Goal: Check status: Check status

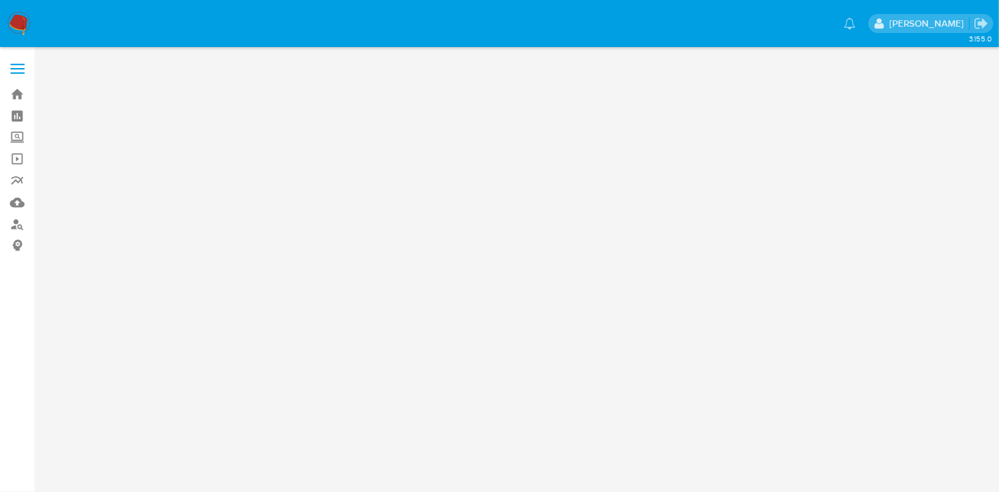
click at [483, 152] on div "3.155.0" at bounding box center [519, 269] width 937 height 427
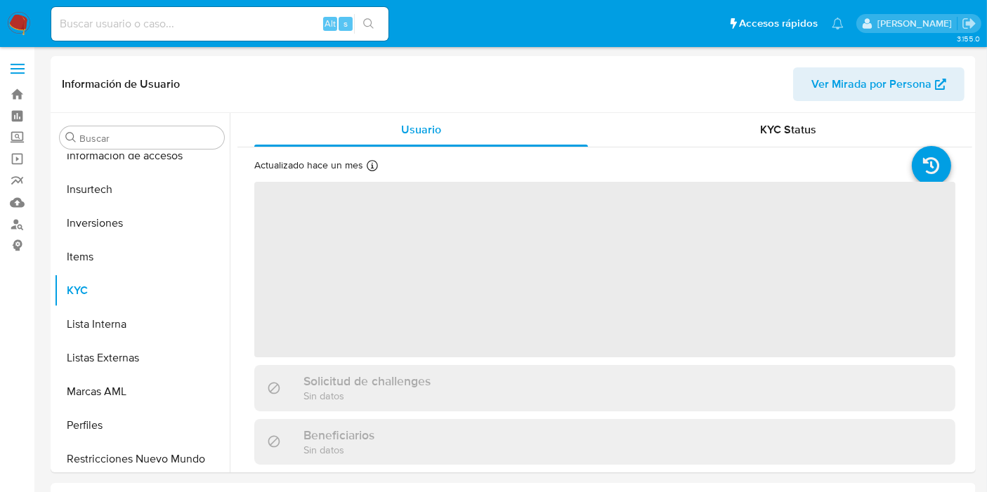
scroll to position [660, 0]
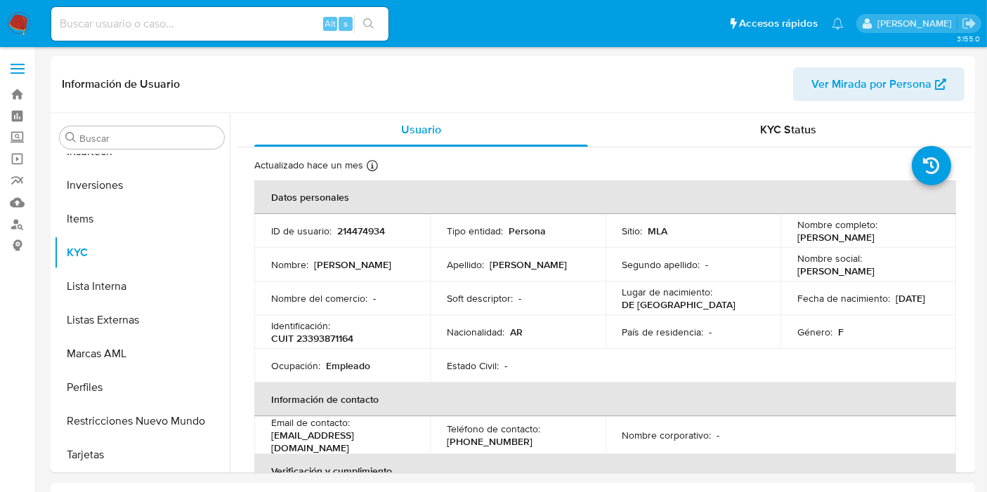
select select "10"
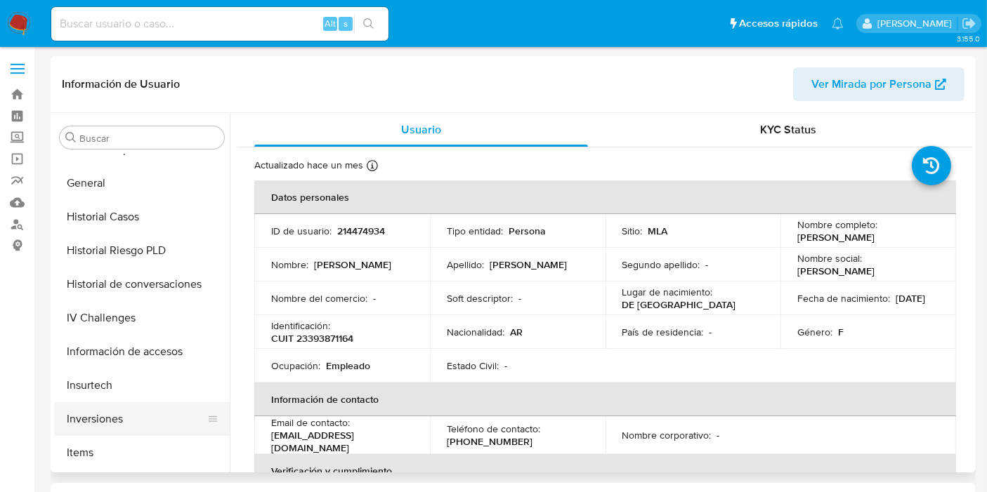
click at [98, 420] on button "Inversiones" at bounding box center [136, 420] width 164 height 34
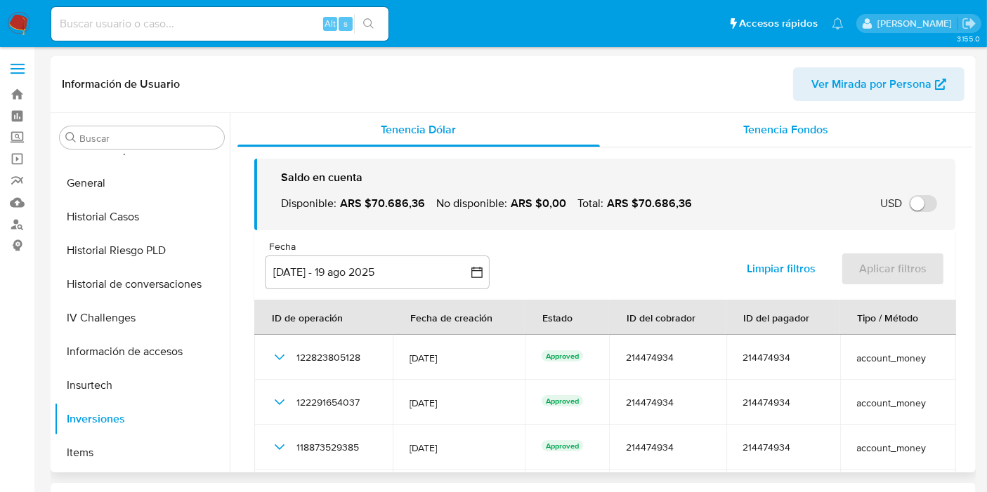
drag, startPoint x: 738, startPoint y: 107, endPoint x: 736, endPoint y: 120, distance: 12.8
click at [738, 107] on div "Información de Usuario Ver Mirada por Persona" at bounding box center [513, 84] width 925 height 57
click at [732, 131] on div "Tenencia Fondos" at bounding box center [786, 130] width 372 height 34
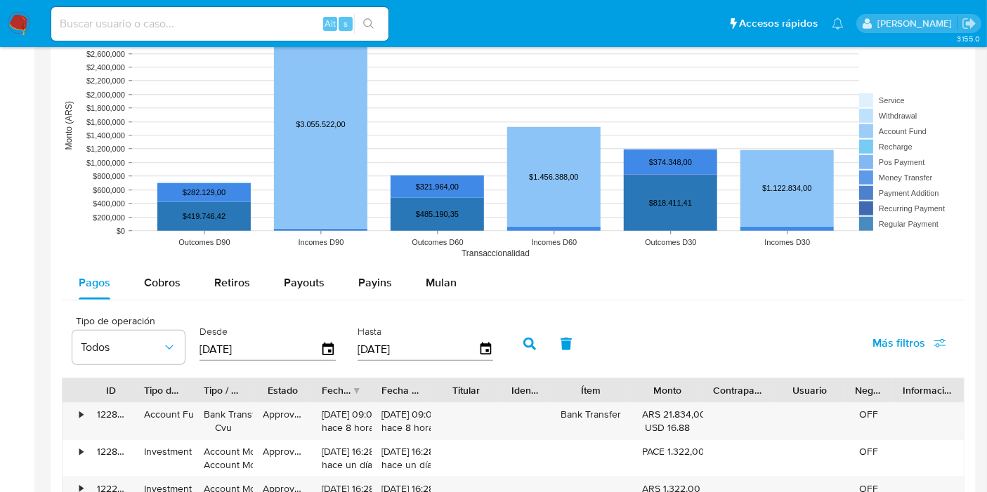
scroll to position [1248, 0]
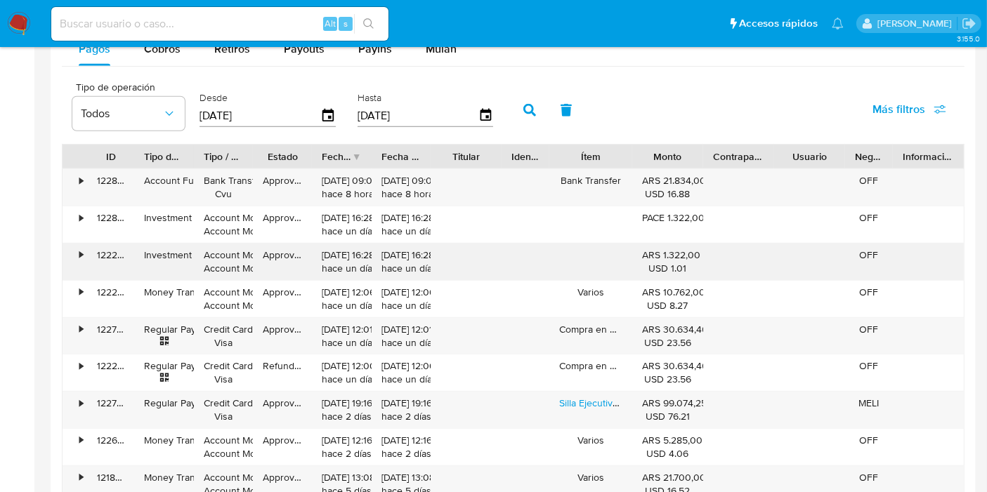
drag, startPoint x: 692, startPoint y: 266, endPoint x: 636, endPoint y: 249, distance: 58.5
click at [636, 249] on div "ARS 1.322,00 USD 1.01" at bounding box center [667, 262] width 71 height 37
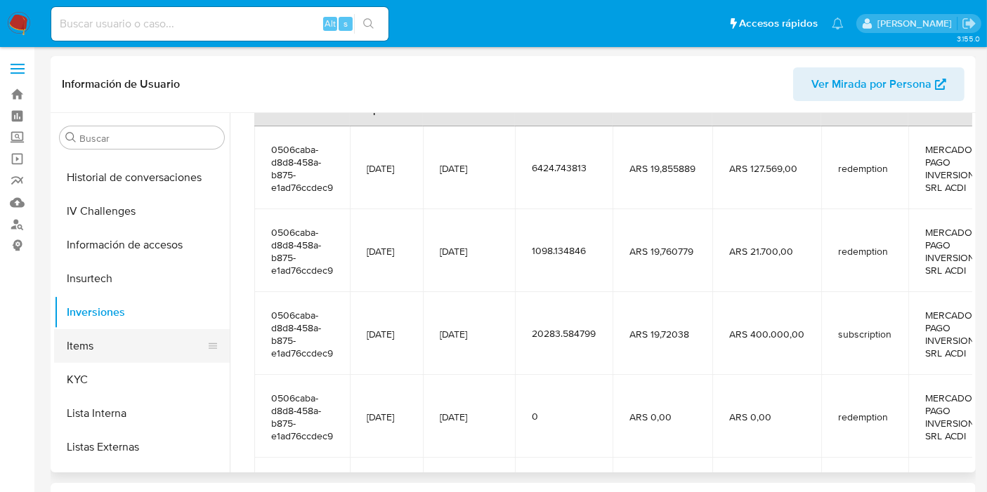
scroll to position [348, 0]
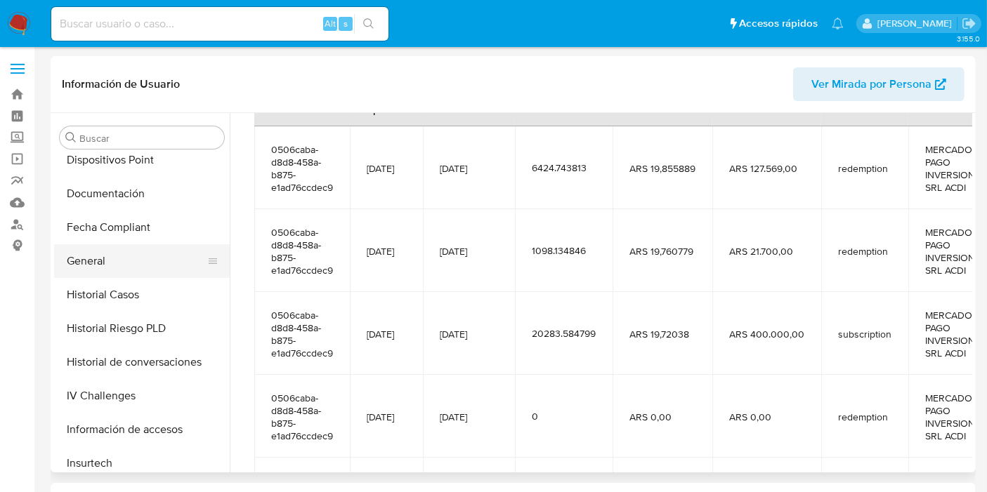
click at [103, 265] on button "General" at bounding box center [136, 261] width 164 height 34
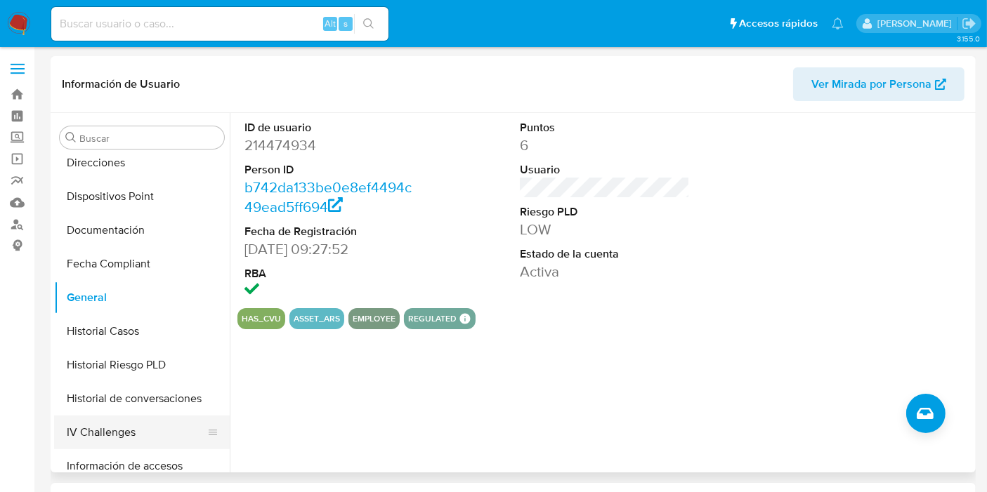
scroll to position [468, 0]
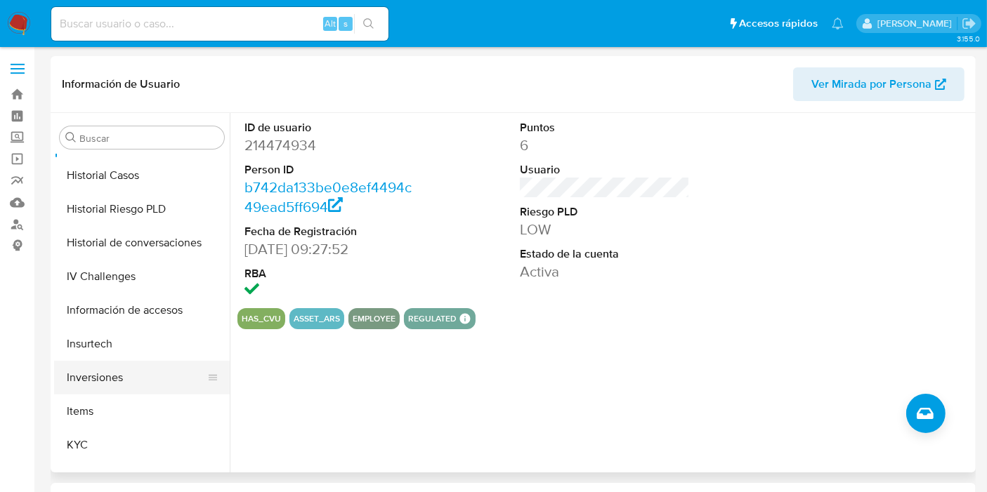
click at [112, 374] on button "Inversiones" at bounding box center [136, 378] width 164 height 34
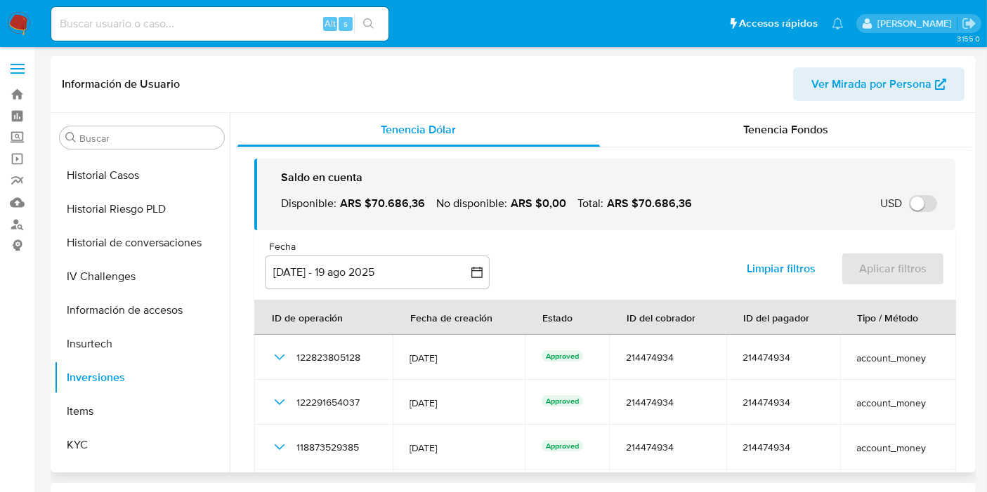
click at [740, 151] on div "Saldo en cuenta Disponible : ARS $70.686,36 No disponible : ARS $0,00 Total : A…" at bounding box center [604, 360] width 735 height 424
click at [741, 141] on div "Tenencia Fondos" at bounding box center [786, 130] width 372 height 34
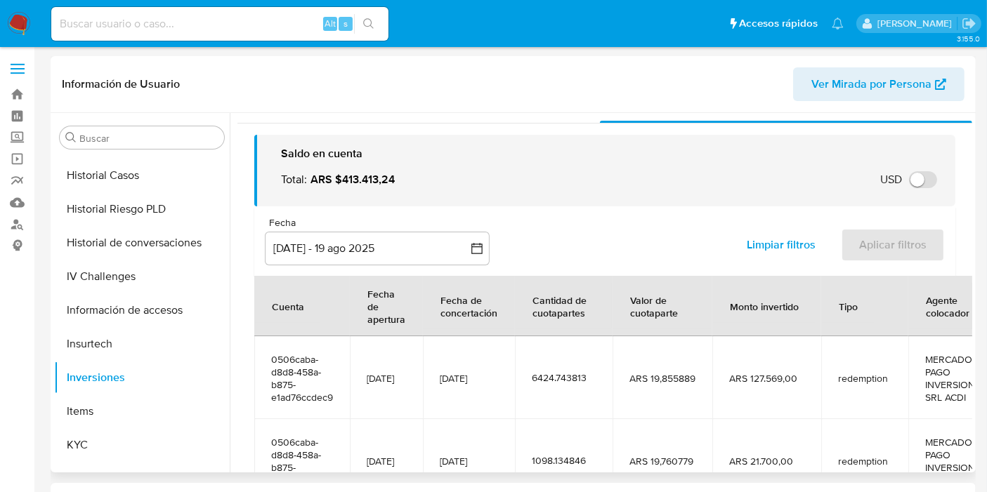
scroll to position [0, 0]
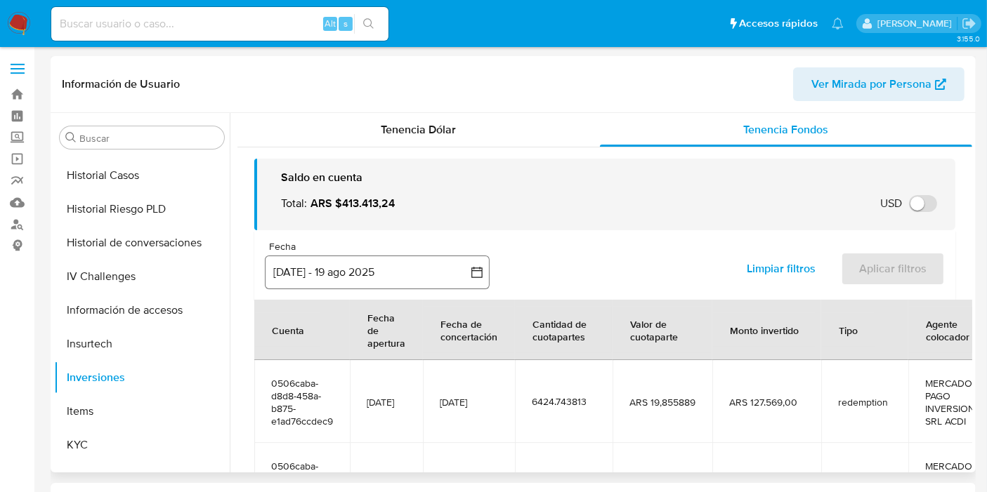
click at [483, 275] on icon "button" at bounding box center [477, 273] width 14 height 14
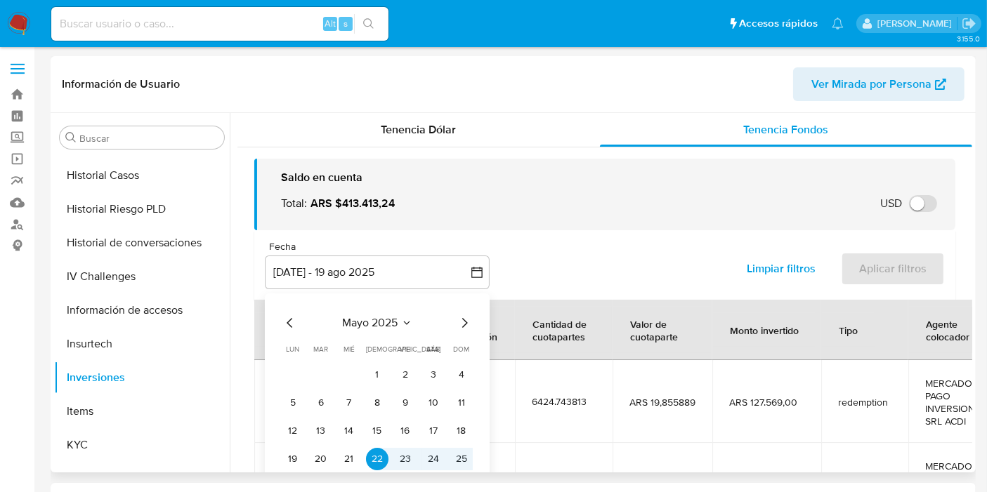
click at [275, 322] on div "mayo 2025 mayo 2025 lun lunes mar martes mié miércoles jue jueves vie viernes s…" at bounding box center [377, 405] width 225 height 222
click at [281, 325] on div "mayo 2025 mayo 2025 lun lunes mar martes mié miércoles jue jueves vie viernes s…" at bounding box center [377, 405] width 225 height 222
click at [285, 324] on icon "Mes anterior" at bounding box center [290, 323] width 17 height 17
click at [289, 323] on icon "Mes anterior" at bounding box center [290, 323] width 17 height 17
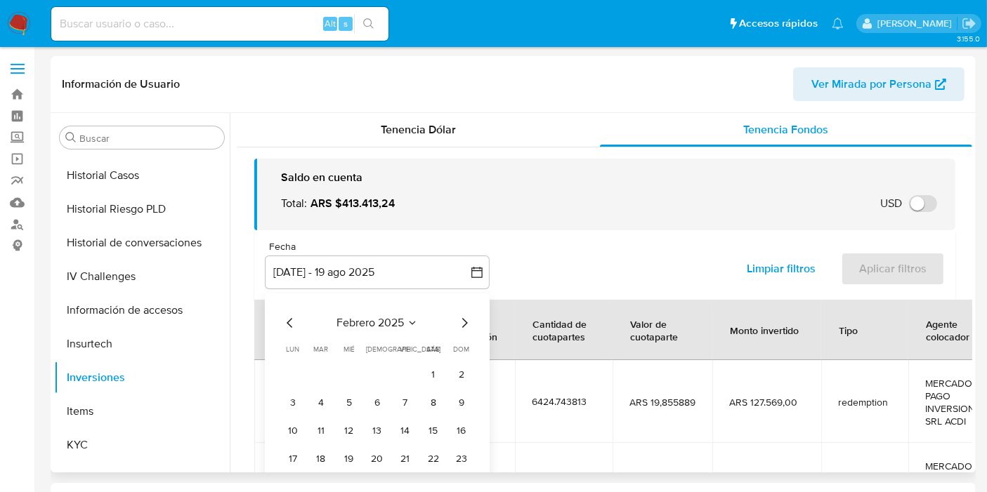
click at [289, 323] on icon "Mes anterior" at bounding box center [290, 323] width 17 height 17
click at [410, 370] on button "1" at bounding box center [405, 375] width 22 height 22
click at [453, 330] on div "noviembre 2024" at bounding box center [377, 323] width 191 height 17
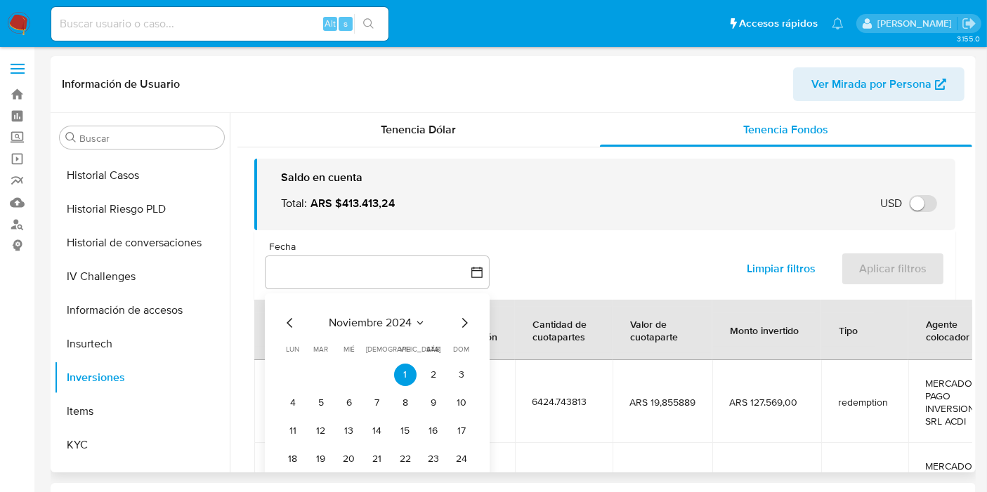
click at [457, 326] on icon "Mes siguiente" at bounding box center [464, 323] width 17 height 17
click at [459, 326] on icon "Mes siguiente" at bounding box center [464, 323] width 17 height 17
click at [462, 326] on icon "Mes siguiente" at bounding box center [464, 323] width 17 height 17
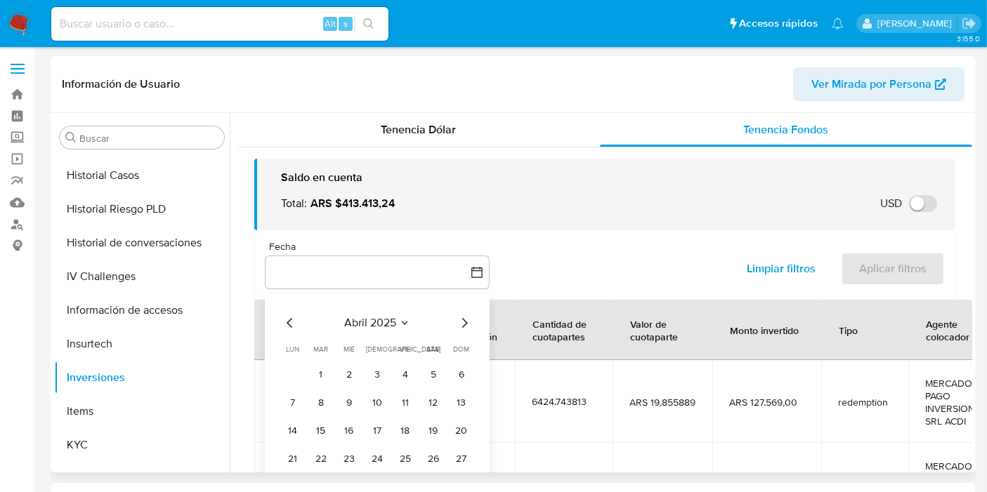
click at [462, 326] on icon "Mes siguiente" at bounding box center [464, 323] width 17 height 17
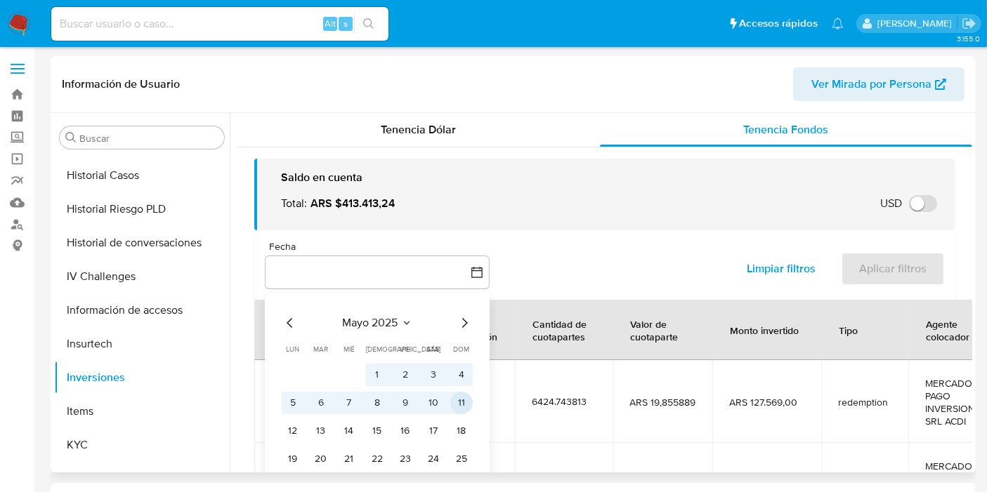
click at [465, 402] on button "11" at bounding box center [461, 403] width 22 height 22
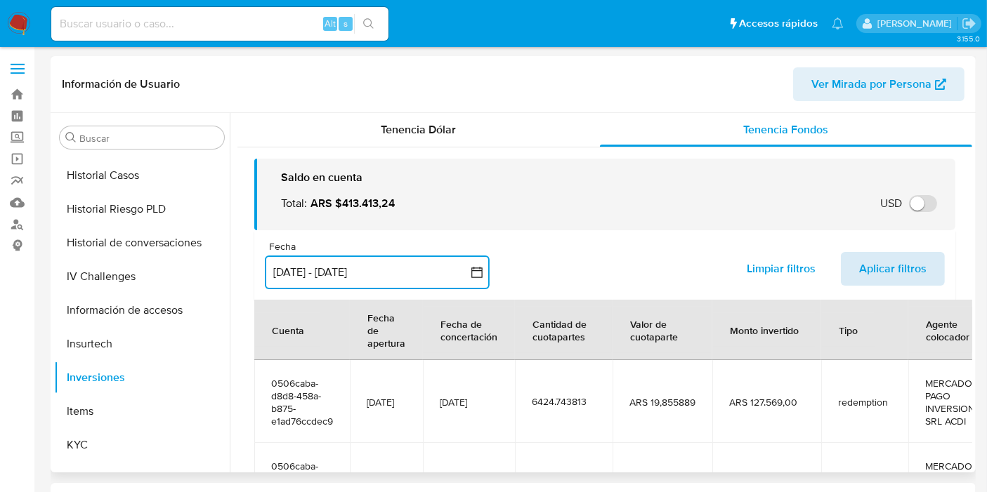
click at [895, 268] on span "Aplicar filtros" at bounding box center [892, 269] width 67 height 31
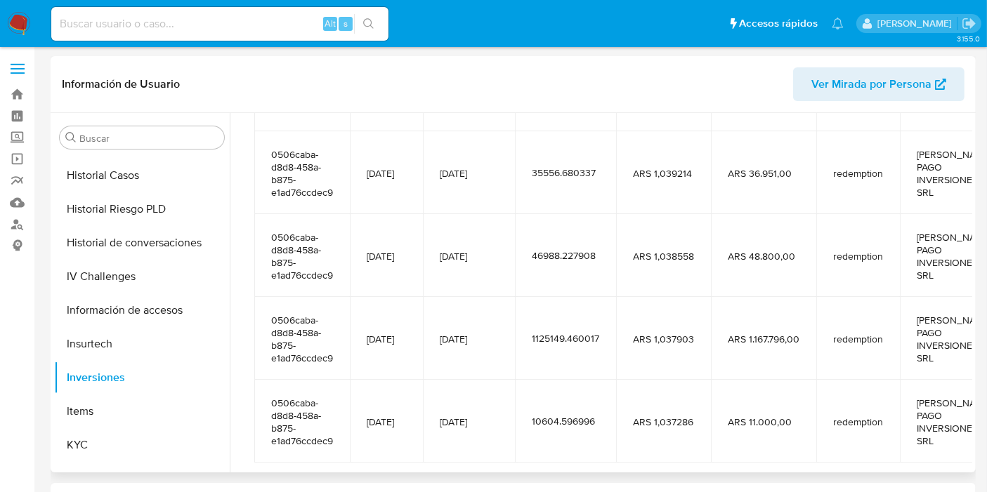
scroll to position [374, 0]
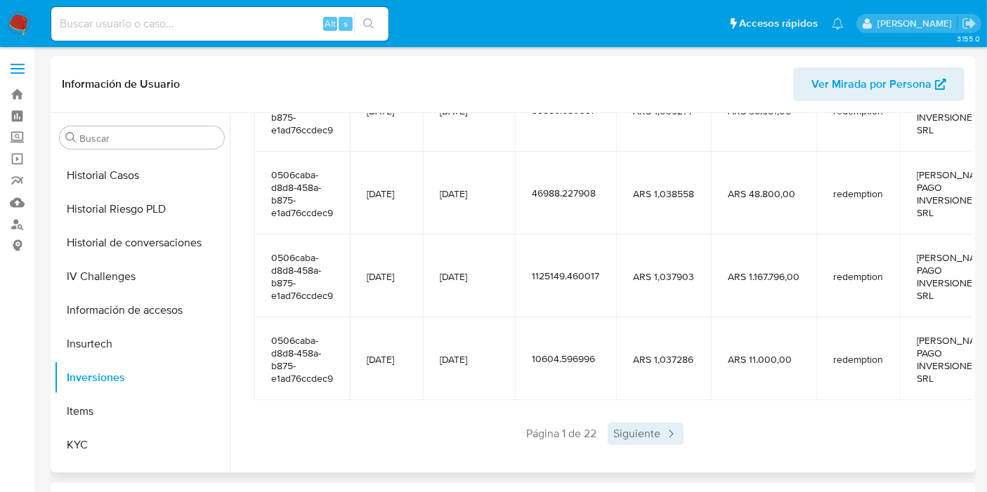
click at [620, 424] on span "Siguiente" at bounding box center [646, 434] width 76 height 22
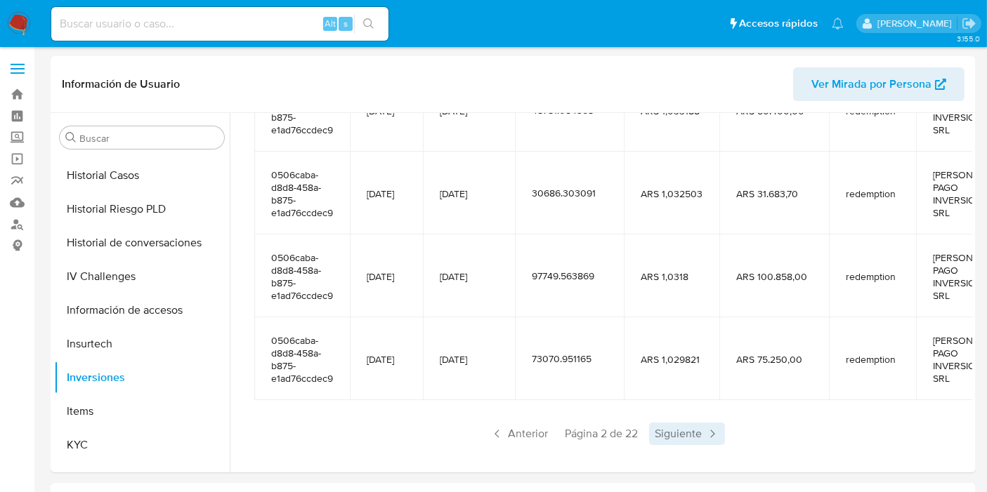
click at [696, 423] on span "Siguiente" at bounding box center [687, 434] width 76 height 22
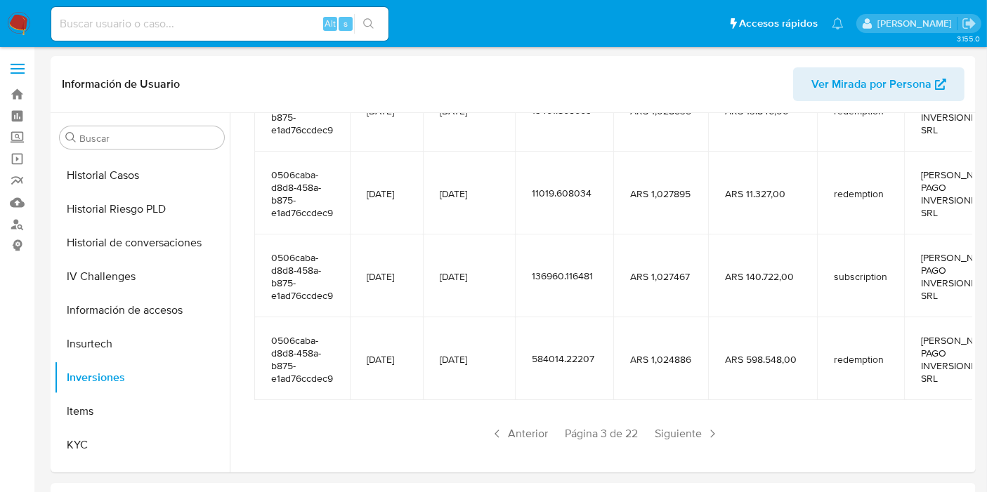
click at [696, 423] on span "Siguiente" at bounding box center [687, 434] width 76 height 22
click at [698, 423] on span "Siguiente" at bounding box center [687, 434] width 76 height 22
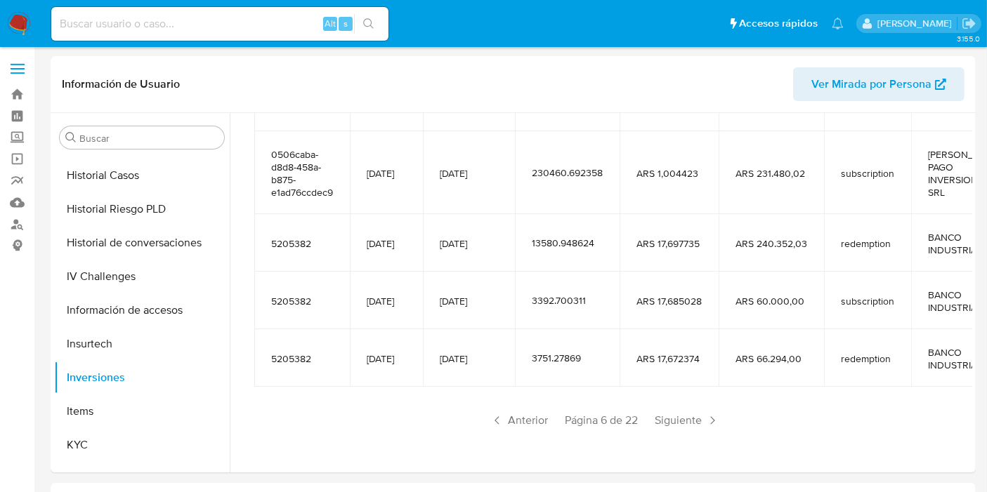
click at [698, 422] on span "Siguiente" at bounding box center [687, 421] width 76 height 22
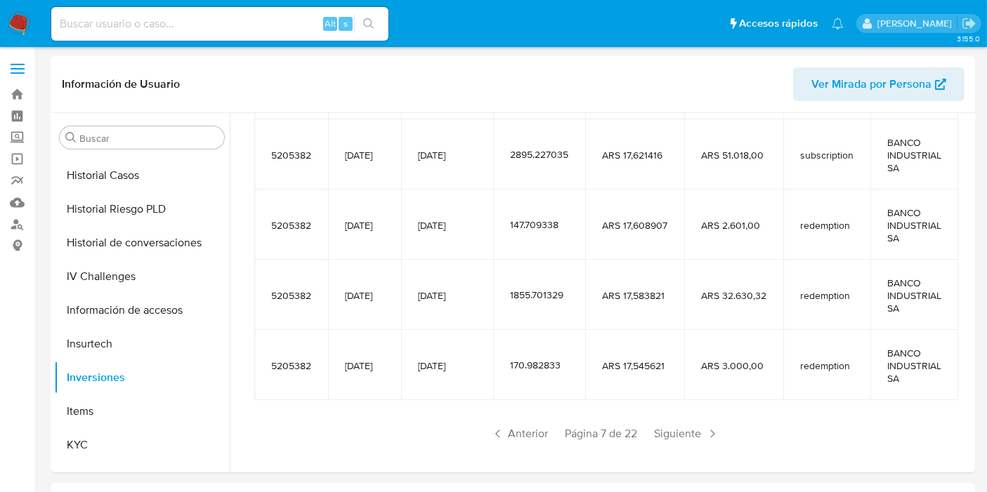
click at [698, 423] on span "Siguiente" at bounding box center [687, 434] width 76 height 22
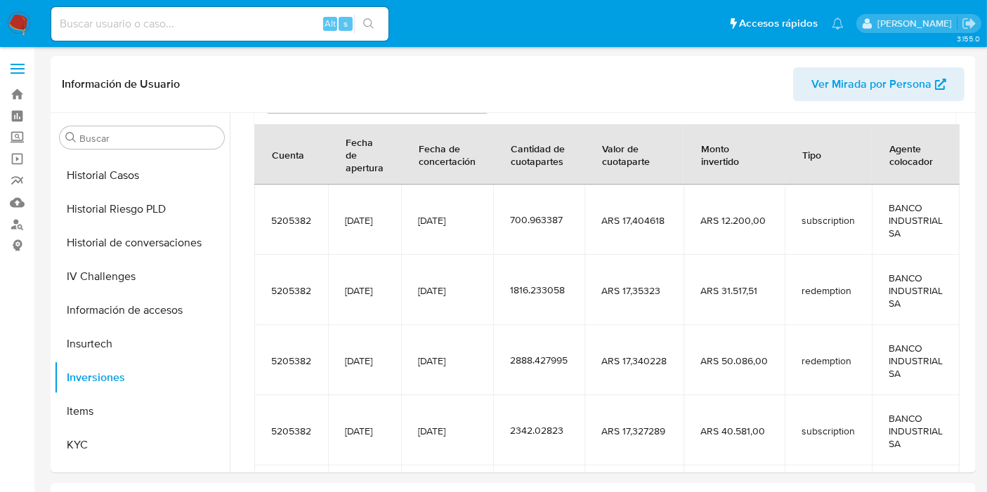
scroll to position [155, 0]
